Goal: Information Seeking & Learning: Learn about a topic

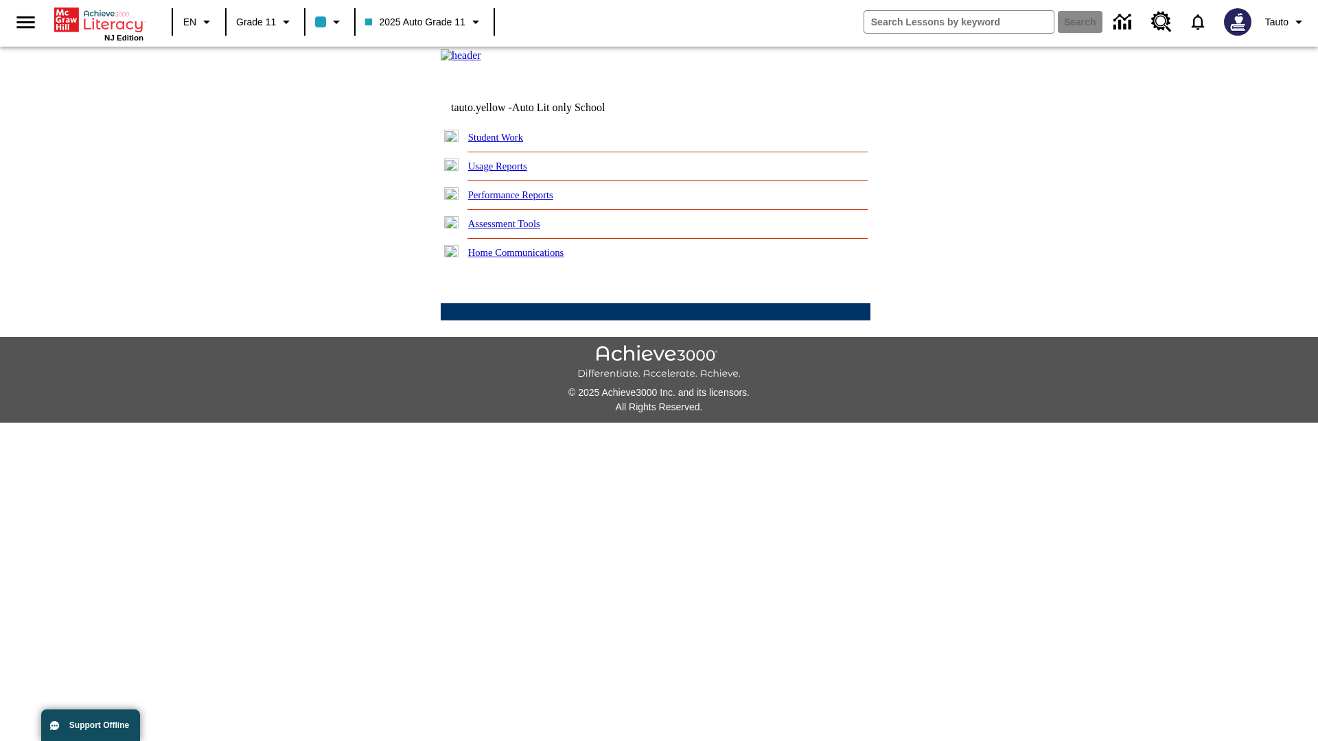
click at [507, 172] on link "Usage Reports" at bounding box center [497, 166] width 59 height 11
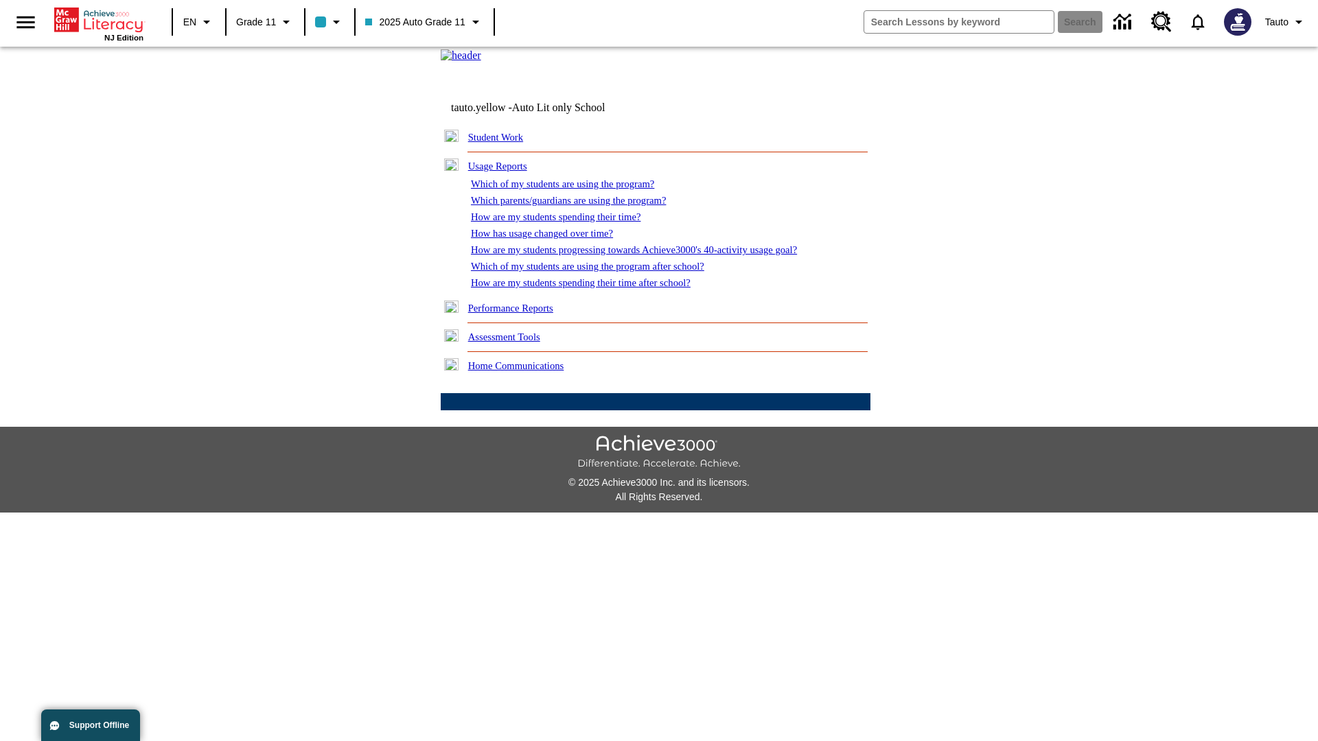
click at [577, 189] on link "Which of my students are using the program?" at bounding box center [562, 183] width 183 height 11
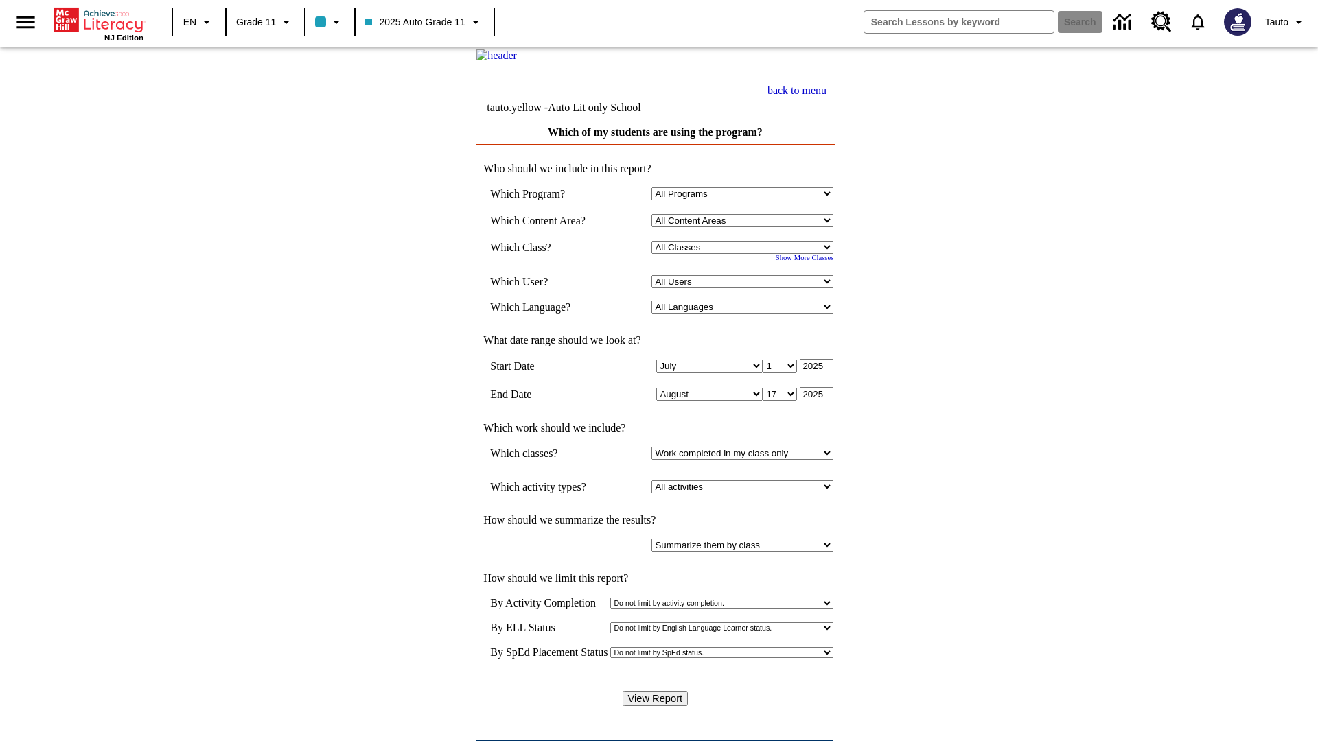
click at [656, 691] on input "View Report" at bounding box center [656, 698] width 66 height 15
click at [827, 96] on link "back to menu" at bounding box center [796, 90] width 59 height 12
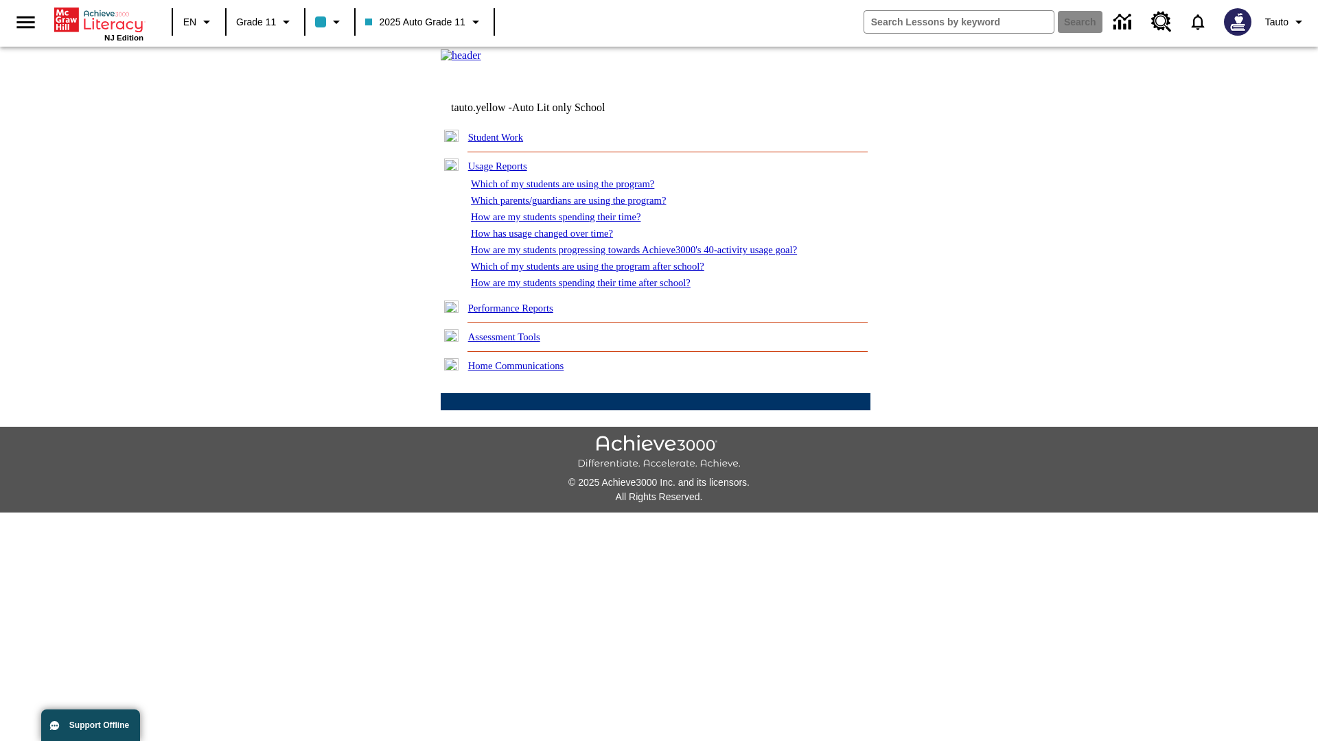
click at [569, 222] on link "How are my students spending their time?" at bounding box center [556, 216] width 170 height 11
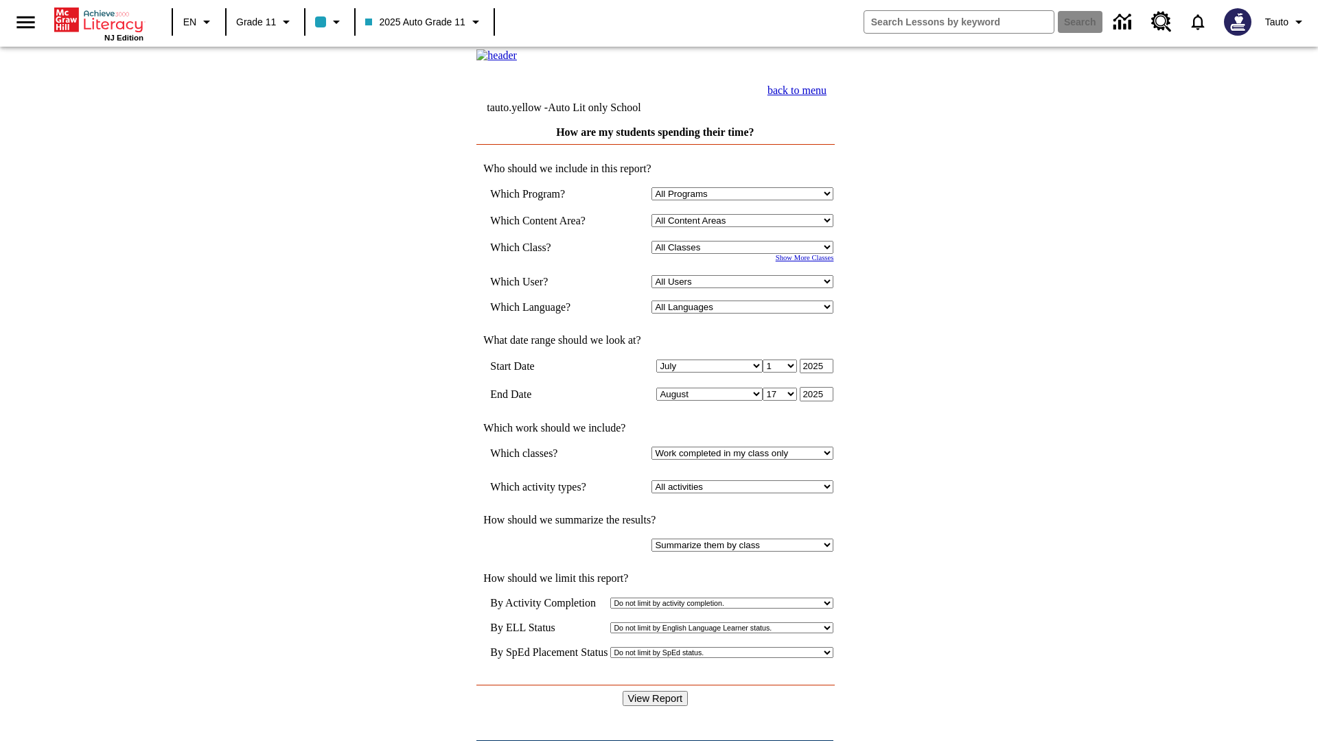
click at [656, 691] on input "View Report" at bounding box center [656, 698] width 66 height 15
click at [827, 96] on link "back to menu" at bounding box center [796, 90] width 59 height 12
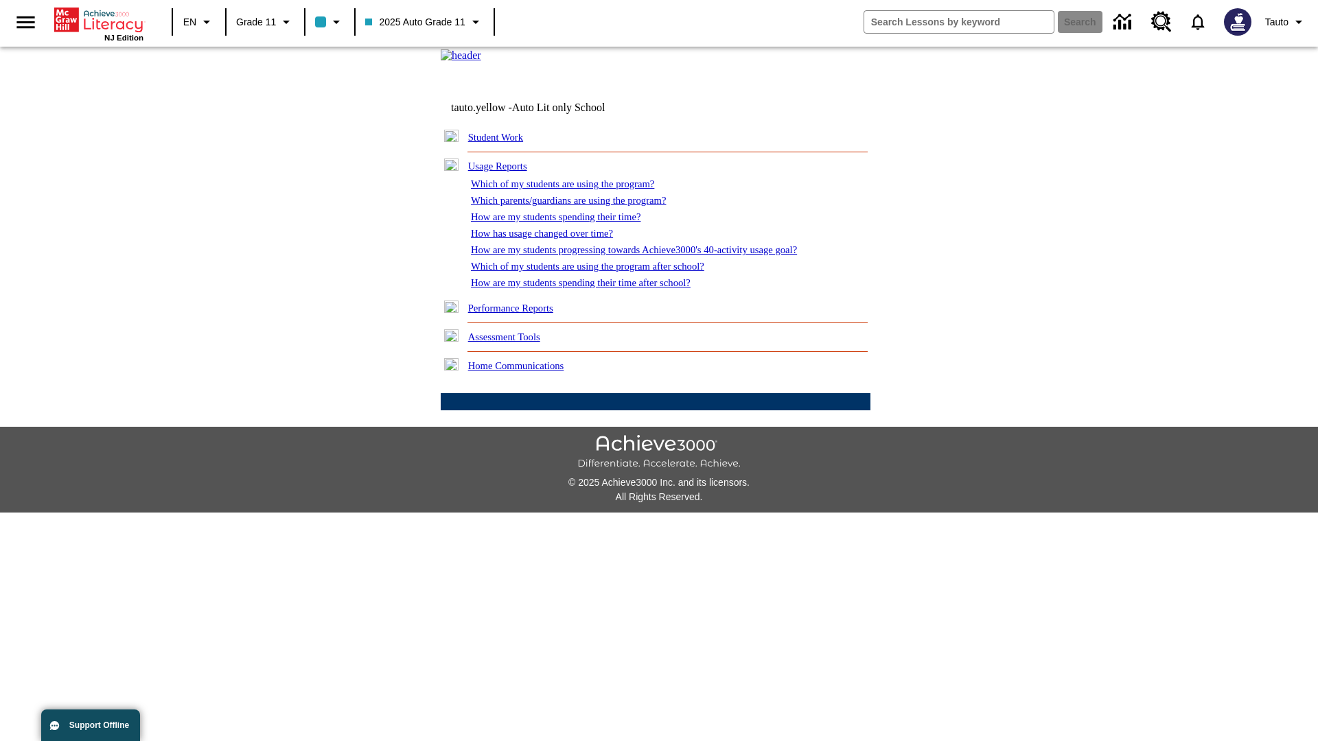
click at [597, 288] on link "How are my students spending their time after school?" at bounding box center [581, 282] width 220 height 11
